Goal: Information Seeking & Learning: Learn about a topic

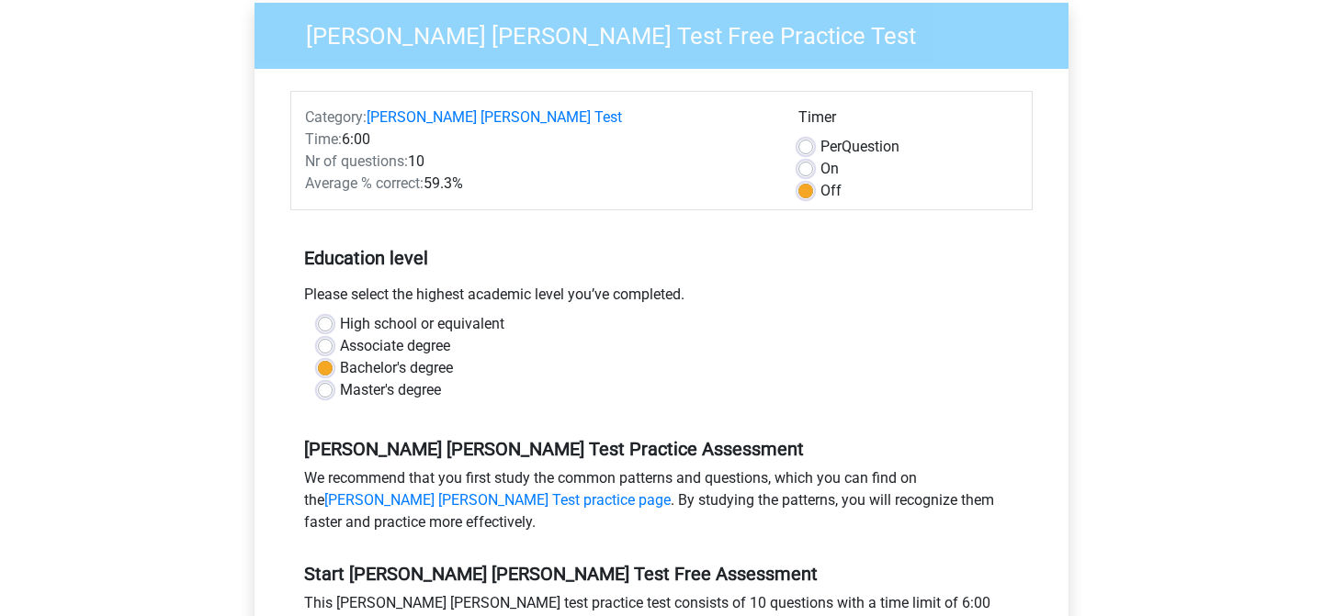
scroll to position [175, 0]
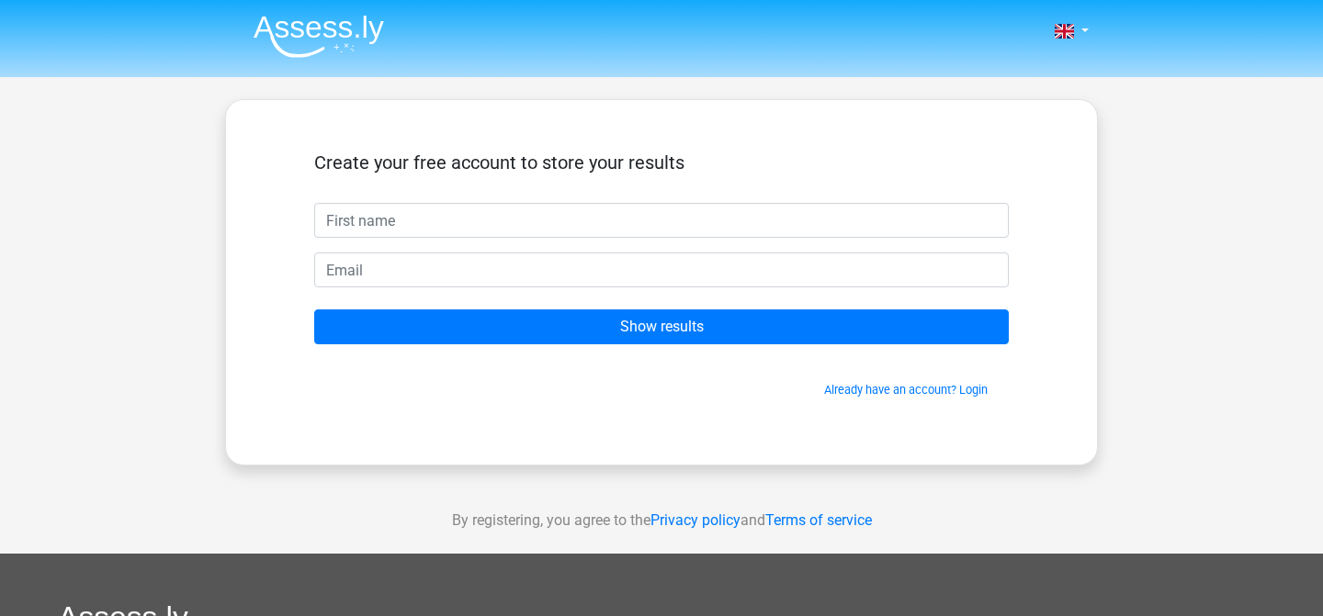
click at [545, 207] on input "text" at bounding box center [661, 220] width 695 height 35
type input "esther"
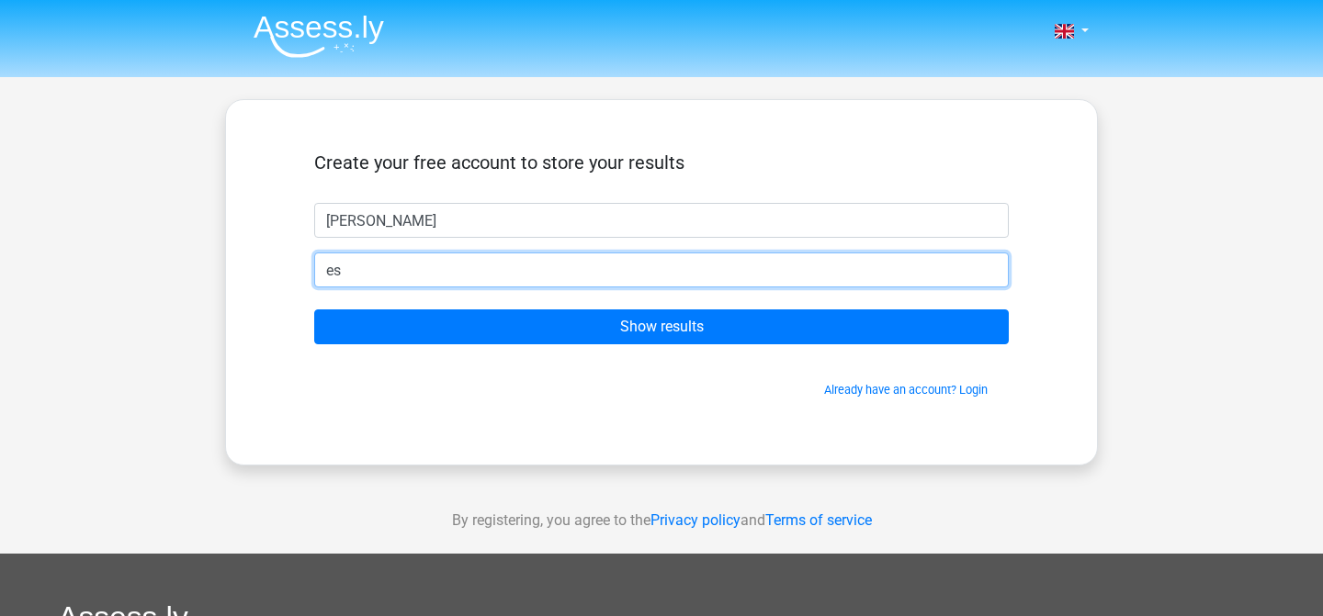
type input "esther_95@live.com.sg"
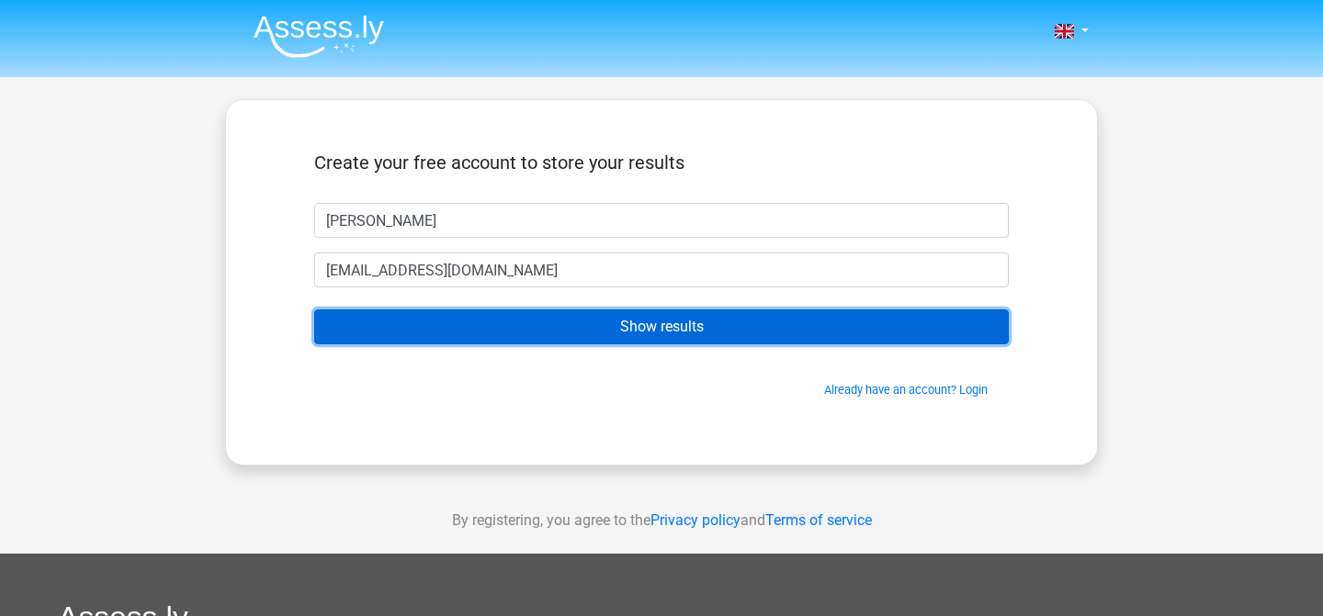
click at [548, 332] on input "Show results" at bounding box center [661, 327] width 695 height 35
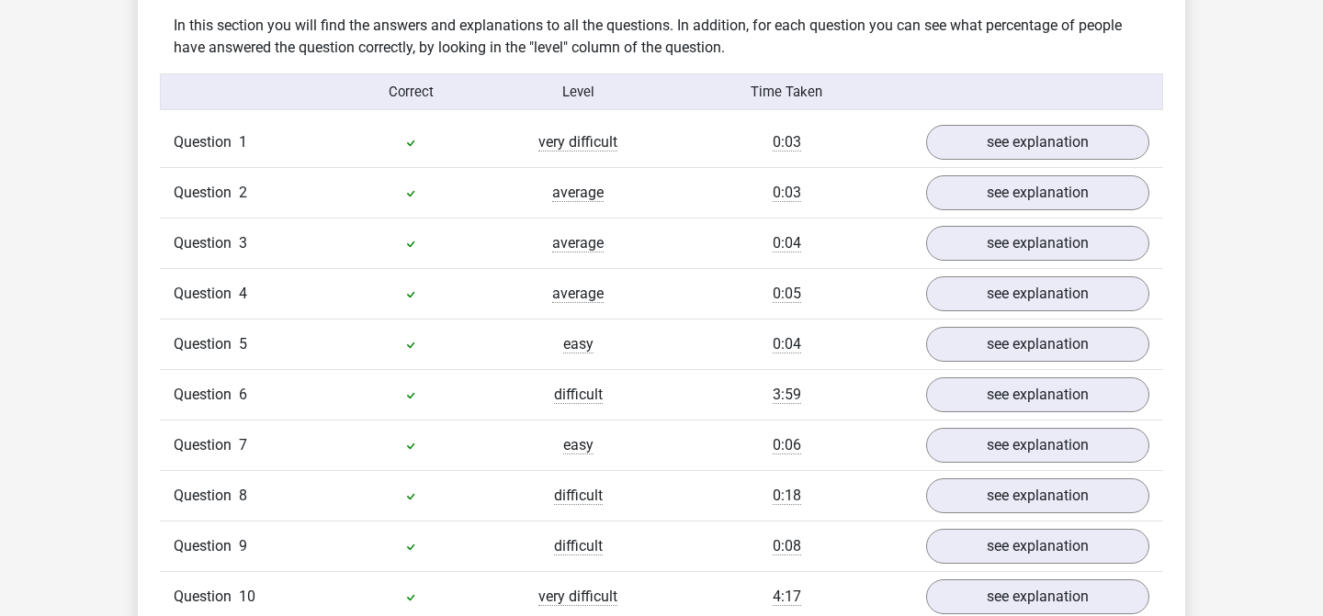
scroll to position [1272, 0]
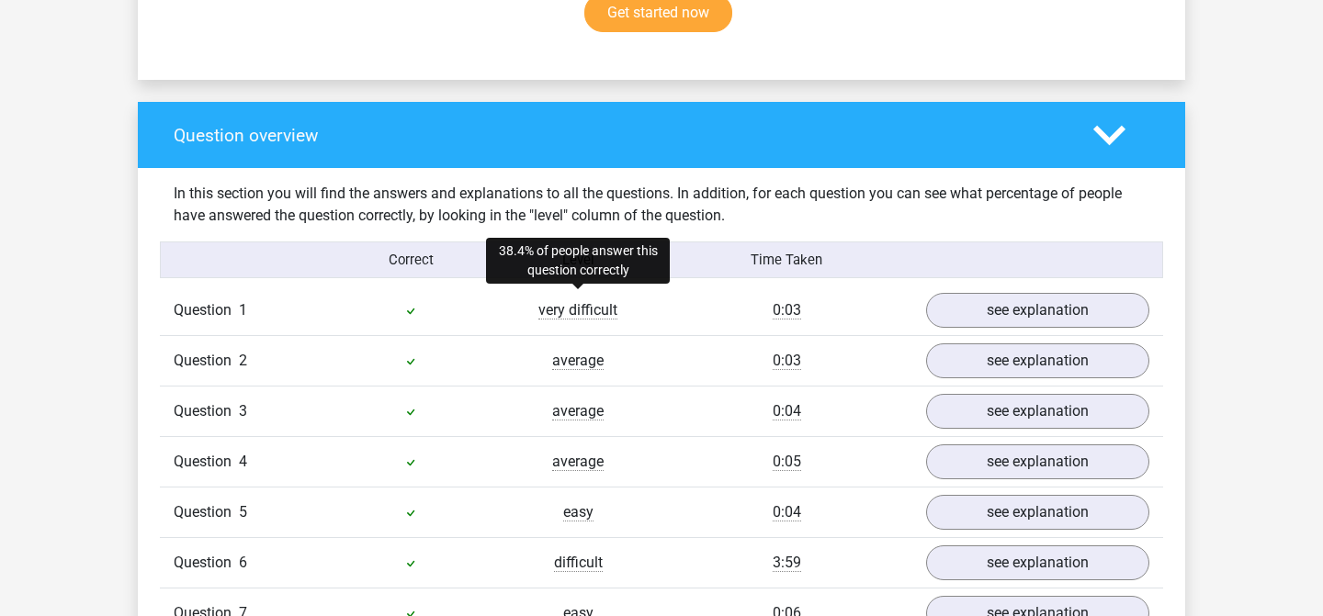
click at [597, 301] on span "very difficult" at bounding box center [577, 310] width 79 height 18
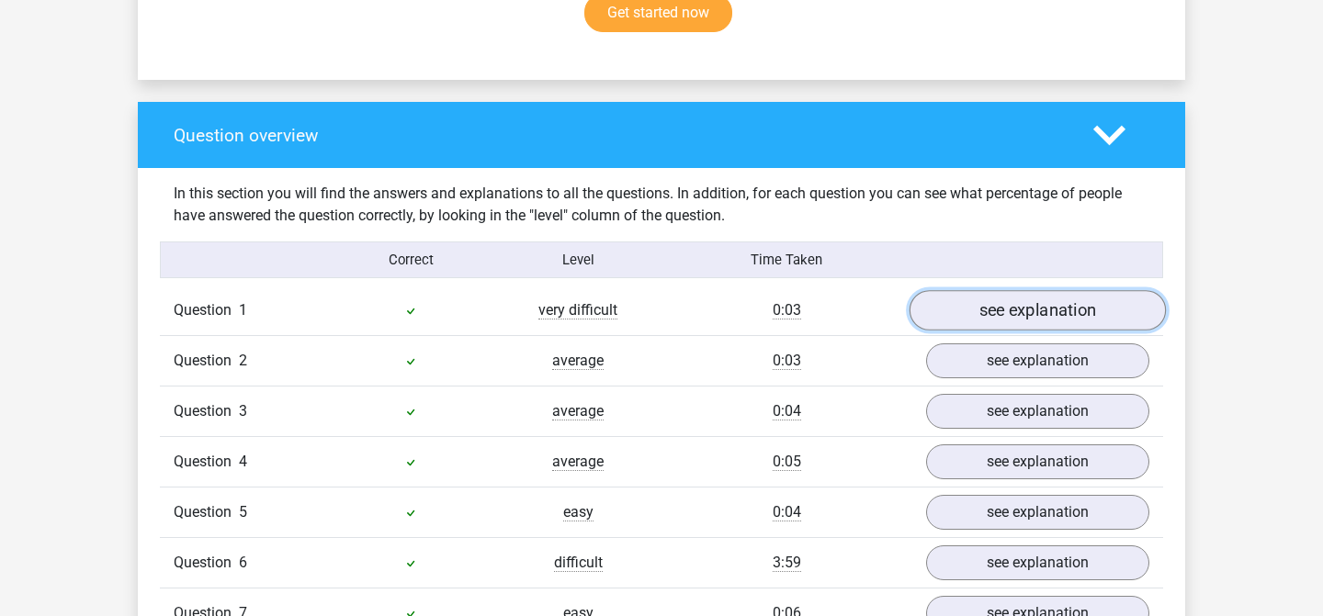
click at [962, 291] on link "see explanation" at bounding box center [1038, 311] width 256 height 40
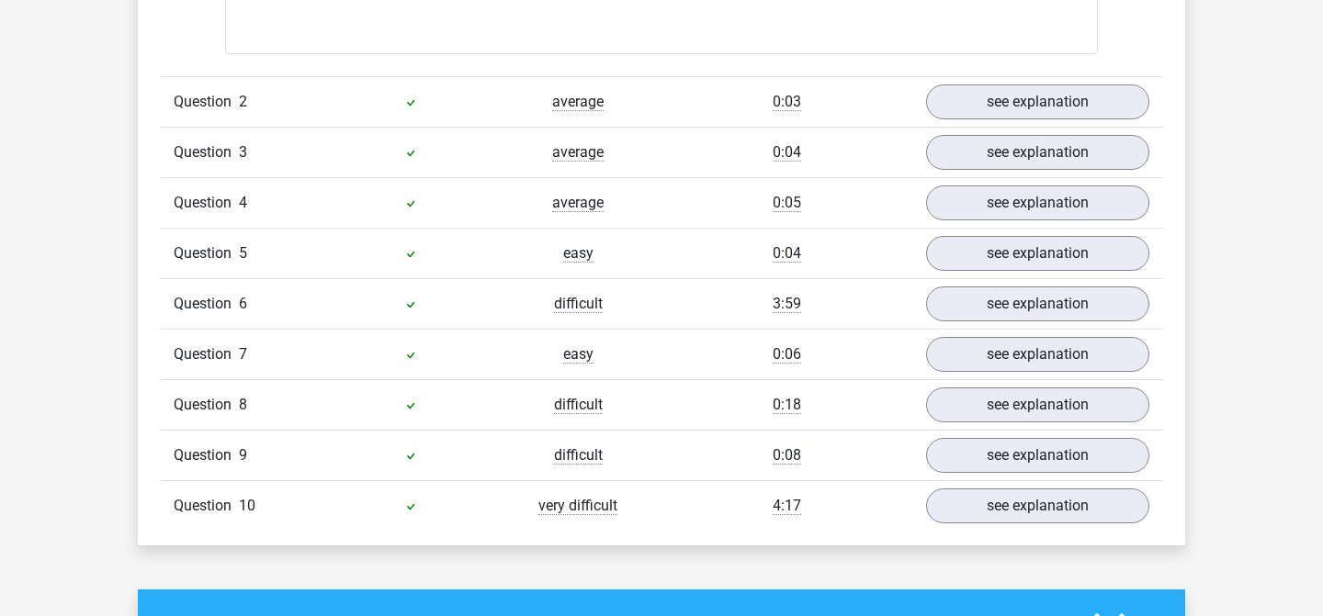
scroll to position [2283, 0]
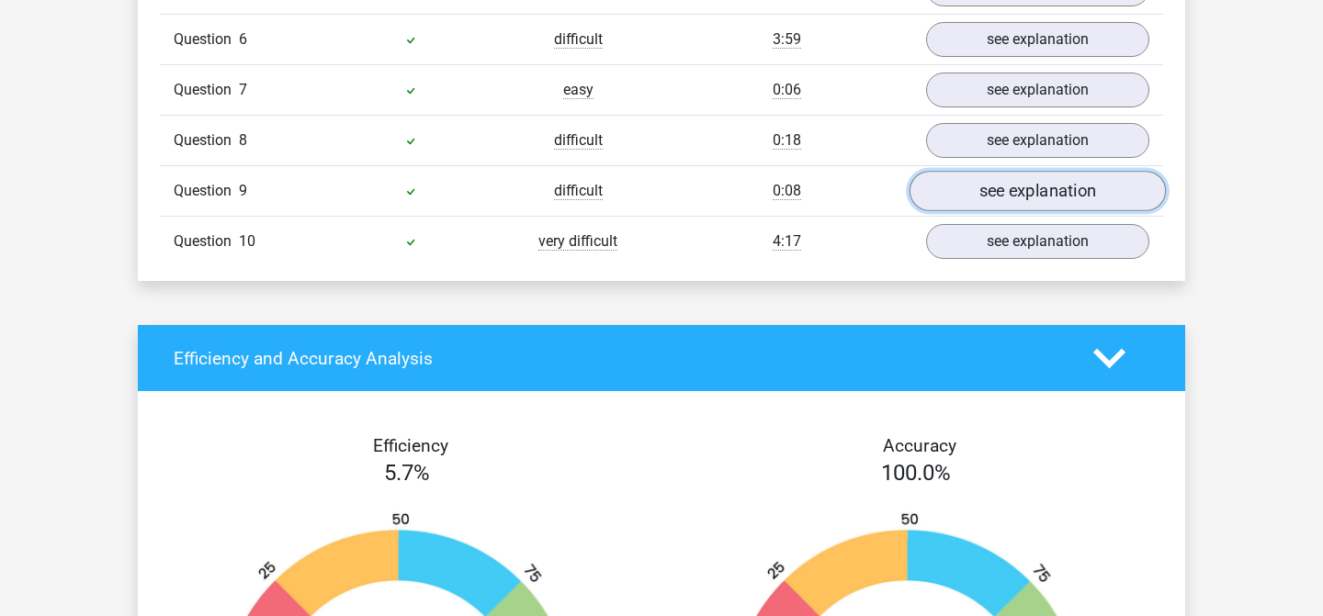
click at [995, 183] on link "see explanation" at bounding box center [1038, 191] width 256 height 40
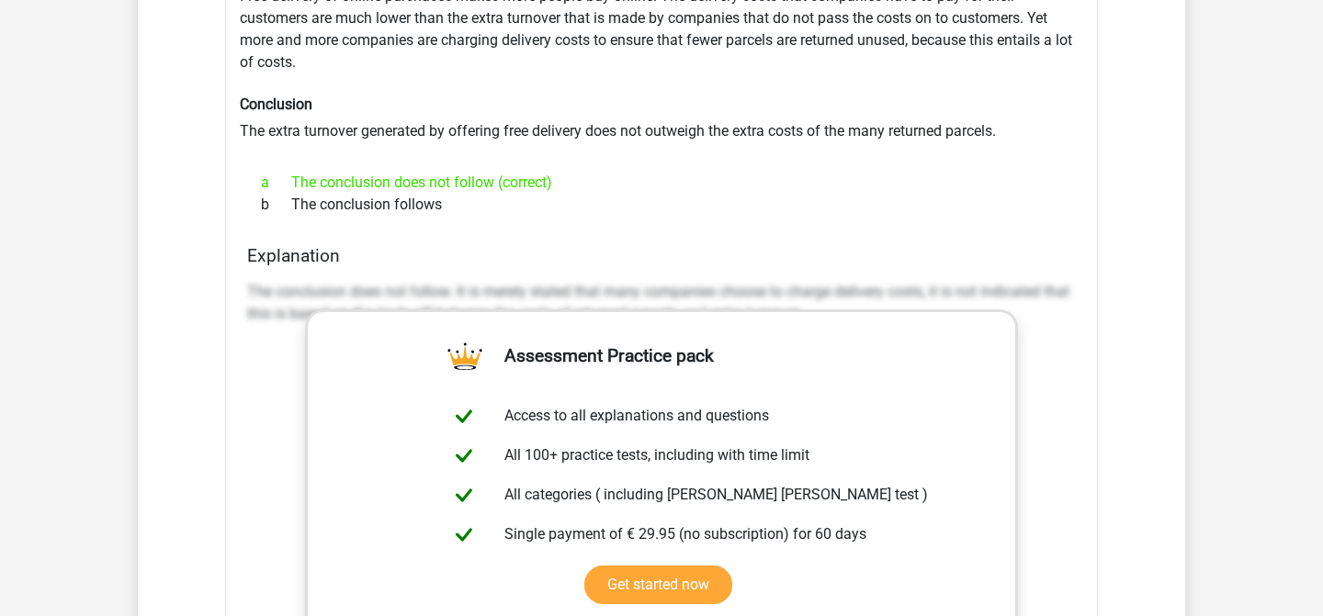
scroll to position [2595, 0]
